Goal: Transaction & Acquisition: Purchase product/service

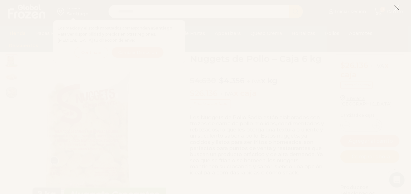
click at [395, 8] on icon at bounding box center [397, 8] width 6 height 6
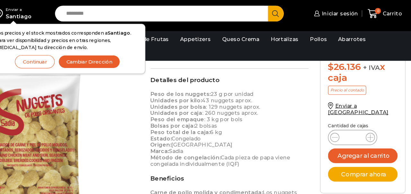
scroll to position [188, 0]
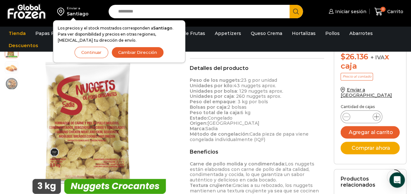
click at [375, 113] on span at bounding box center [376, 117] width 8 height 8
click at [373, 113] on span at bounding box center [376, 117] width 8 height 8
click at [377, 113] on span at bounding box center [376, 117] width 8 height 8
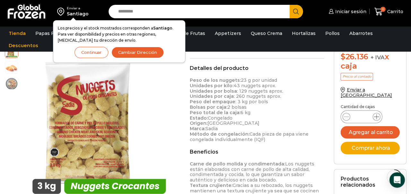
click at [377, 113] on span at bounding box center [376, 117] width 8 height 8
type input "*"
